Goal: Navigation & Orientation: Find specific page/section

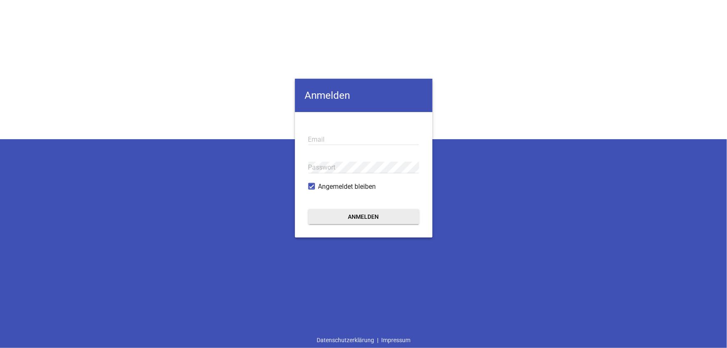
type input "[EMAIL_ADDRESS][DOMAIN_NAME]"
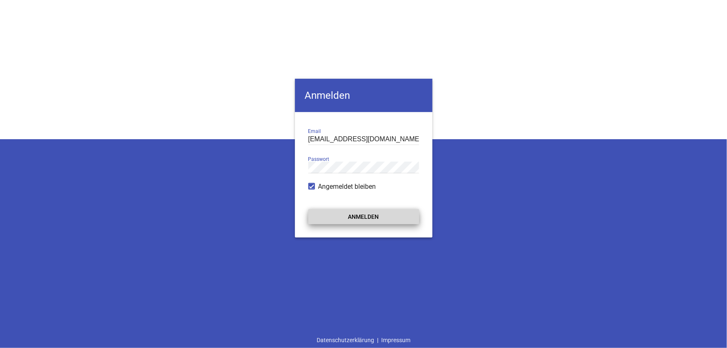
click at [370, 214] on button "Anmelden" at bounding box center [363, 216] width 111 height 15
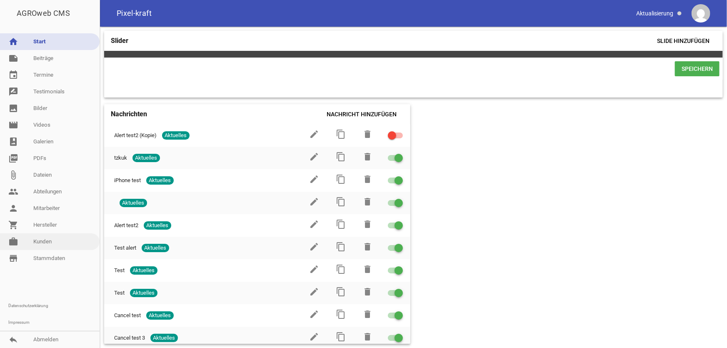
click at [44, 243] on link "work [PERSON_NAME]" at bounding box center [50, 241] width 100 height 17
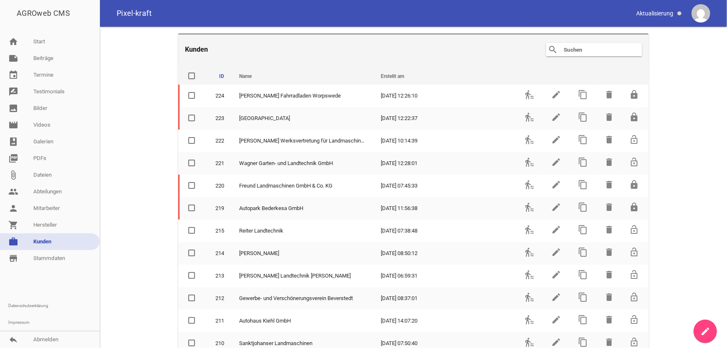
click at [606, 54] on input "text" at bounding box center [596, 50] width 67 height 10
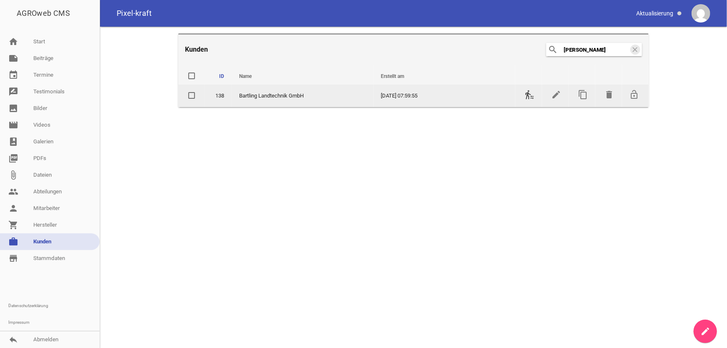
type input "[PERSON_NAME]"
click at [531, 98] on icon "transfer_within_a_station" at bounding box center [530, 95] width 10 height 10
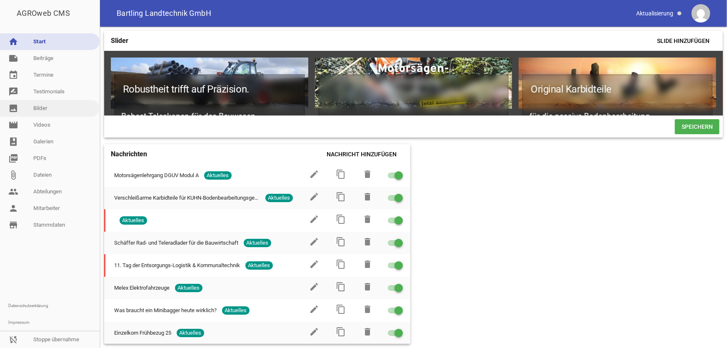
click at [47, 106] on link "image Bilder" at bounding box center [50, 108] width 100 height 17
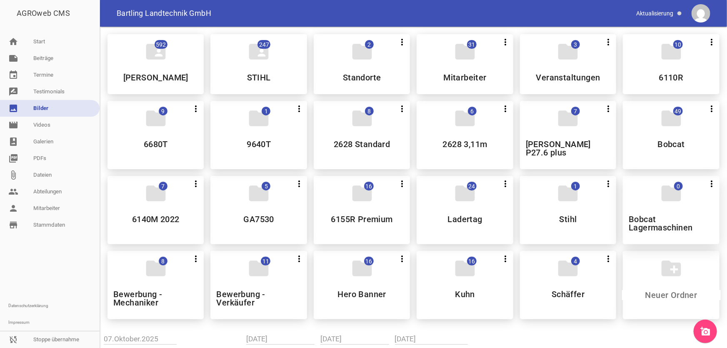
click at [606, 203] on div "folder 0 more_vert Teilen Bearbeiten Löschen Bobcat Lagermaschinen" at bounding box center [671, 210] width 96 height 68
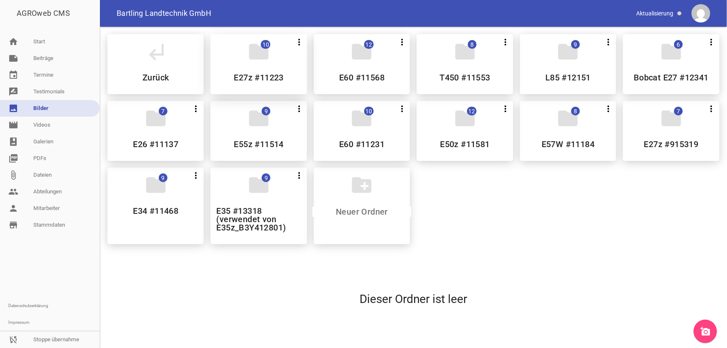
click at [251, 73] on h5 "E27z #11223" at bounding box center [259, 77] width 50 height 8
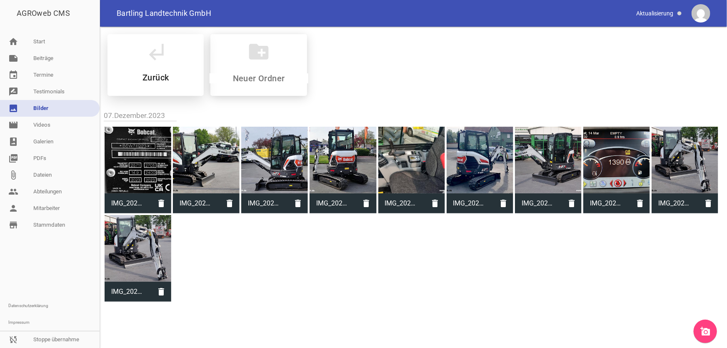
click at [162, 63] on icon "subdirectory_arrow_left" at bounding box center [155, 51] width 23 height 23
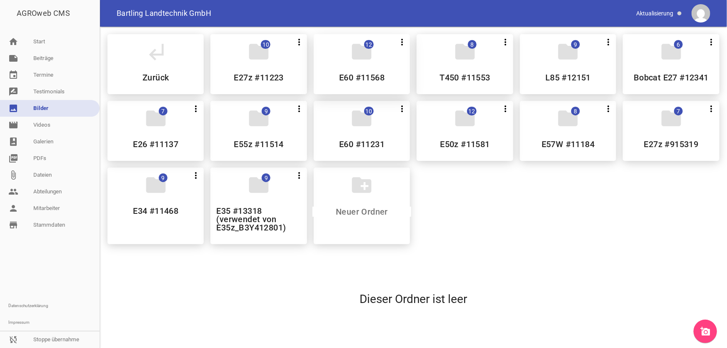
click at [364, 75] on h5 "E60 #11568" at bounding box center [361, 77] width 45 height 8
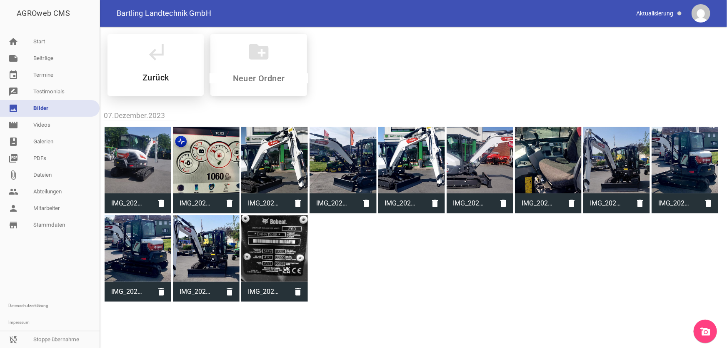
click at [155, 63] on div "subdirectory_arrow_left Zurück" at bounding box center [156, 65] width 96 height 62
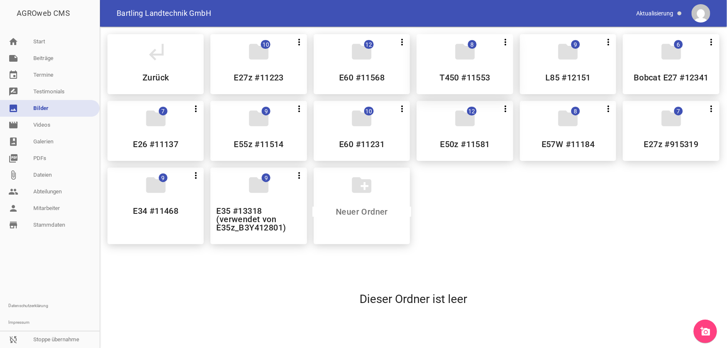
click at [472, 71] on div "folder 8 more_vert Teilen Bearbeiten Löschen T450 #11553" at bounding box center [465, 64] width 96 height 60
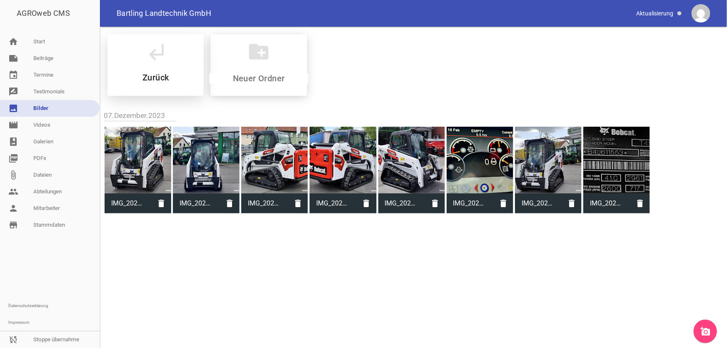
click at [163, 75] on h5 "Zurück" at bounding box center [156, 77] width 26 height 8
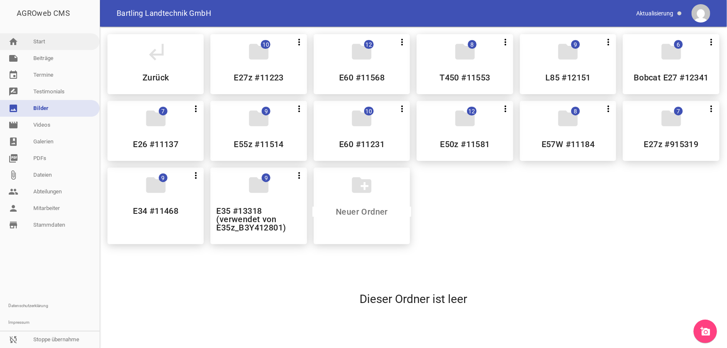
click at [43, 44] on link "home Start" at bounding box center [50, 41] width 100 height 17
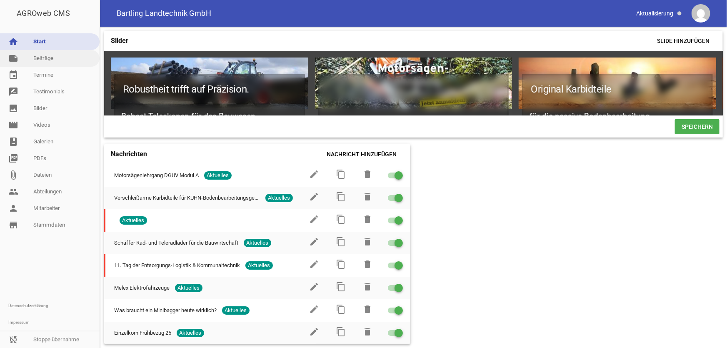
click at [45, 56] on link "note Beiträge" at bounding box center [50, 58] width 100 height 17
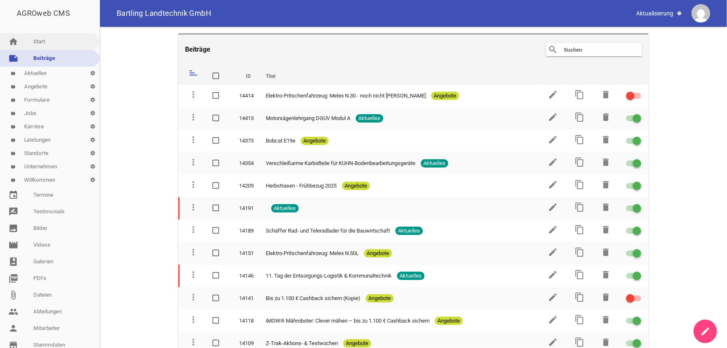
click at [48, 42] on link "home Start" at bounding box center [50, 41] width 100 height 17
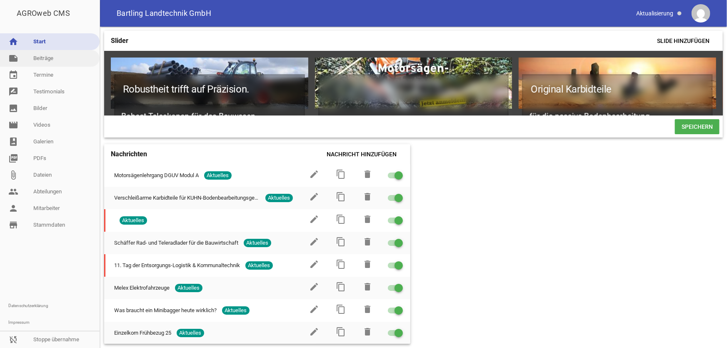
click at [52, 60] on link "note Beiträge" at bounding box center [50, 58] width 100 height 17
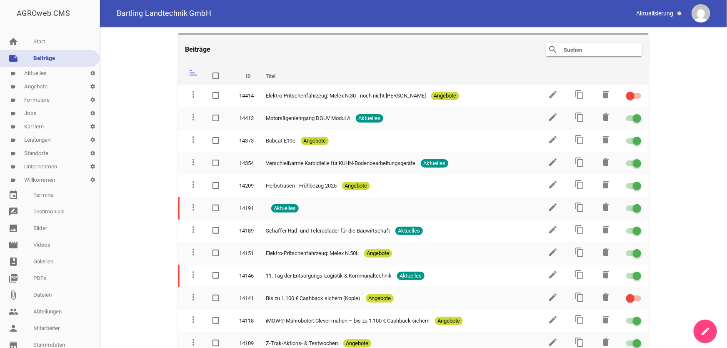
click at [48, 88] on link "label Angebote settings" at bounding box center [50, 86] width 100 height 13
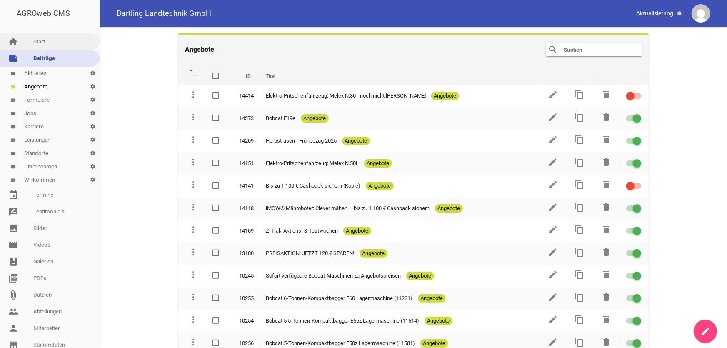
click at [44, 40] on link "home Start" at bounding box center [50, 41] width 100 height 17
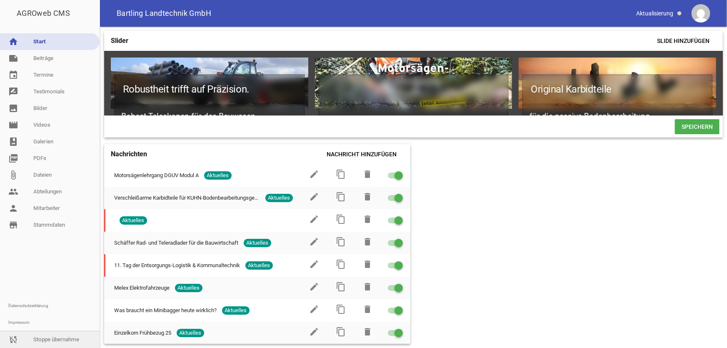
drag, startPoint x: 58, startPoint y: 341, endPoint x: 66, endPoint y: 338, distance: 8.4
click at [58, 279] on link "sync_disabled Stoppe übernahme" at bounding box center [50, 339] width 100 height 17
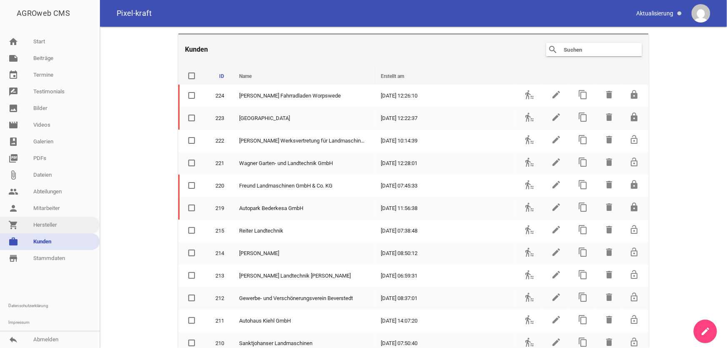
click at [52, 223] on link "shopping_cart Hersteller" at bounding box center [50, 225] width 100 height 17
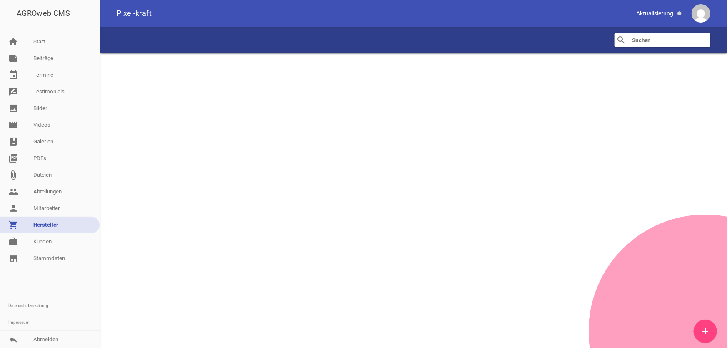
click at [606, 42] on input "text" at bounding box center [664, 40] width 67 height 10
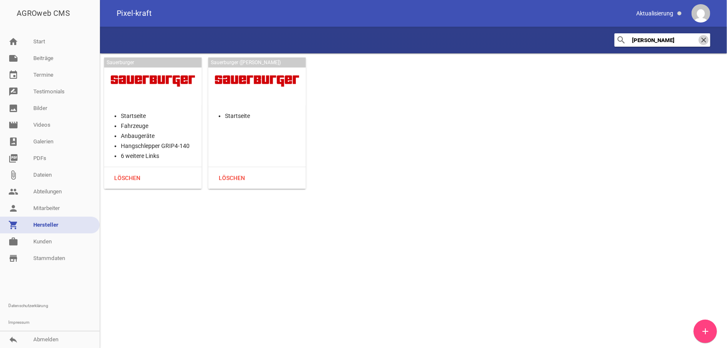
type input "[PERSON_NAME]"
click at [606, 39] on icon "clear" at bounding box center [704, 40] width 10 height 10
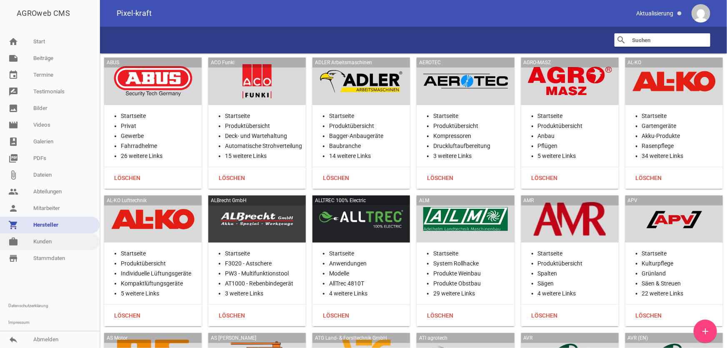
click at [45, 242] on link "work [PERSON_NAME]" at bounding box center [50, 241] width 100 height 17
